Goal: Transaction & Acquisition: Purchase product/service

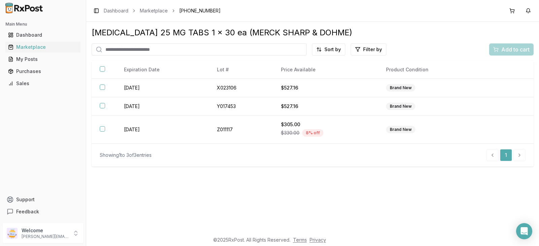
click at [159, 53] on input "search" at bounding box center [199, 49] width 215 height 12
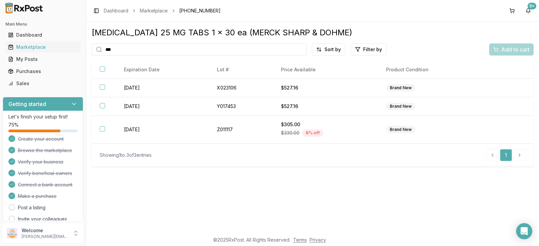
type input "****"
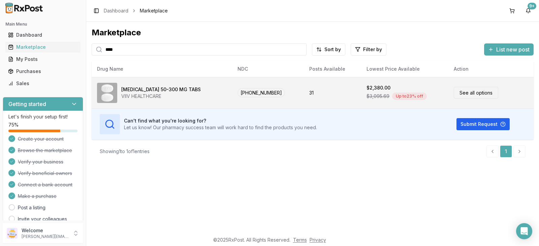
click at [170, 92] on div "[MEDICAL_DATA] 50-300 MG TABS" at bounding box center [161, 89] width 80 height 7
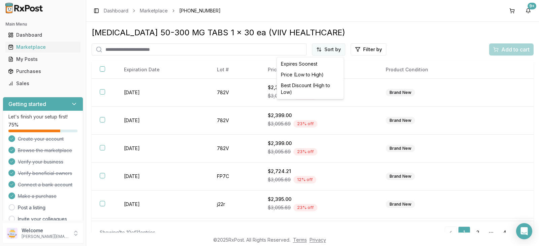
click at [333, 50] on html "Main Menu Dashboard Marketplace My Posts Purchases Sales Getting started Let's …" at bounding box center [269, 123] width 539 height 246
click at [311, 86] on div "Best Discount (High to Low)" at bounding box center [310, 89] width 64 height 18
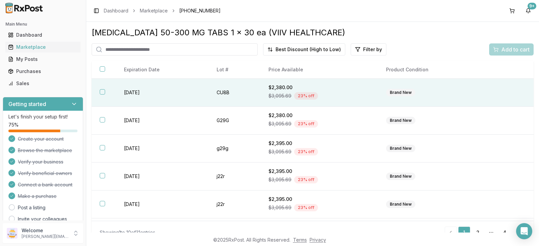
click at [495, 94] on td at bounding box center [508, 93] width 51 height 28
click at [512, 51] on span "Add to cart" at bounding box center [516, 50] width 28 height 8
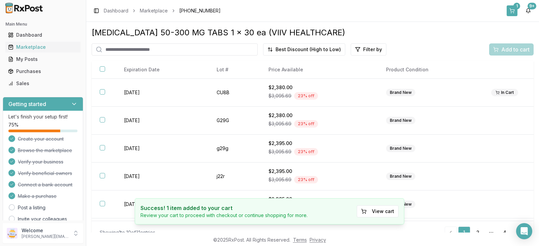
click at [512, 9] on button "1" at bounding box center [512, 10] width 11 height 11
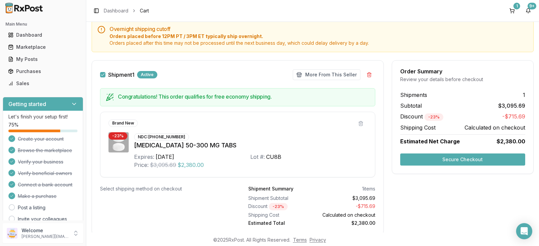
scroll to position [67, 0]
click at [465, 159] on button "Secure Checkout" at bounding box center [462, 159] width 125 height 12
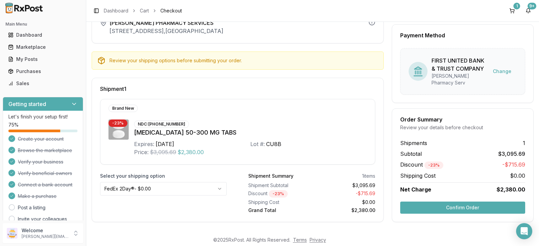
scroll to position [46, 0]
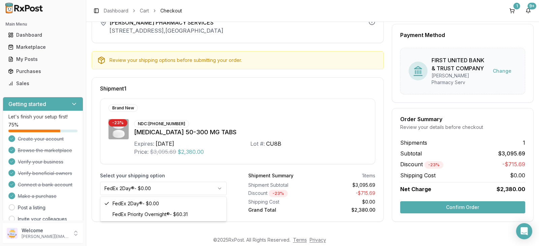
click at [218, 189] on html "Main Menu Dashboard Marketplace My Posts Purchases Sales Getting started Let's …" at bounding box center [269, 123] width 539 height 246
click at [466, 207] on button "Confirm Order" at bounding box center [462, 208] width 125 height 12
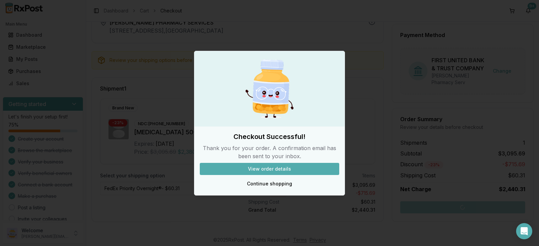
click at [273, 169] on button "View order details" at bounding box center [270, 169] width 140 height 12
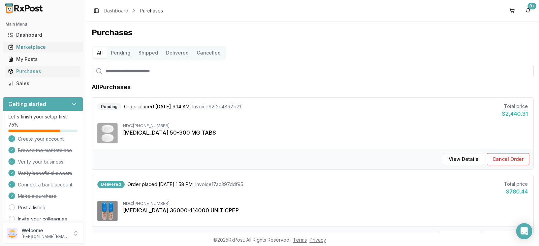
click at [47, 49] on div "Marketplace" at bounding box center [43, 47] width 70 height 7
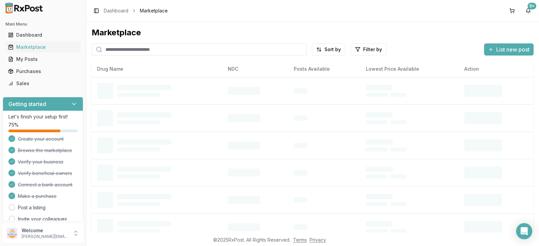
click at [148, 43] on input "search" at bounding box center [199, 49] width 215 height 12
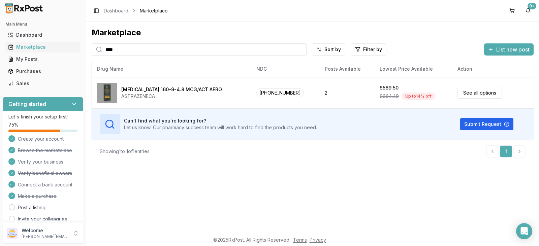
type input "****"
